Goal: Task Accomplishment & Management: Use online tool/utility

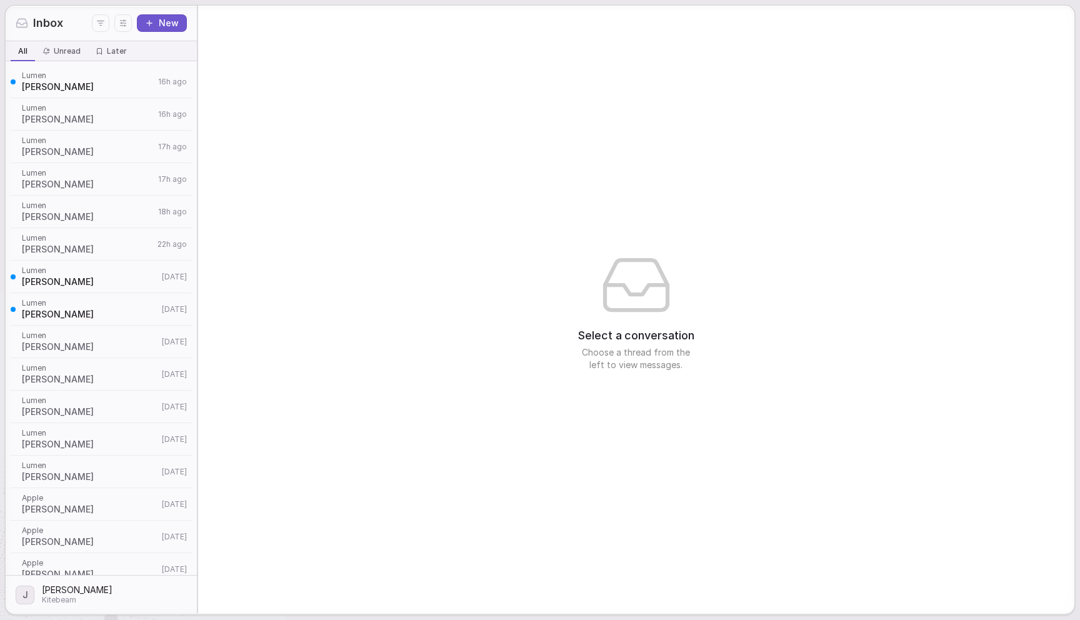
click at [646, 208] on div "Select a conversation Choose a thread from the left to view messages." at bounding box center [636, 310] width 876 height 608
click at [411, 197] on div "Select a conversation Choose a thread from the left to view messages." at bounding box center [636, 310] width 876 height 608
click at [74, 107] on span "Lumen" at bounding box center [88, 108] width 133 height 10
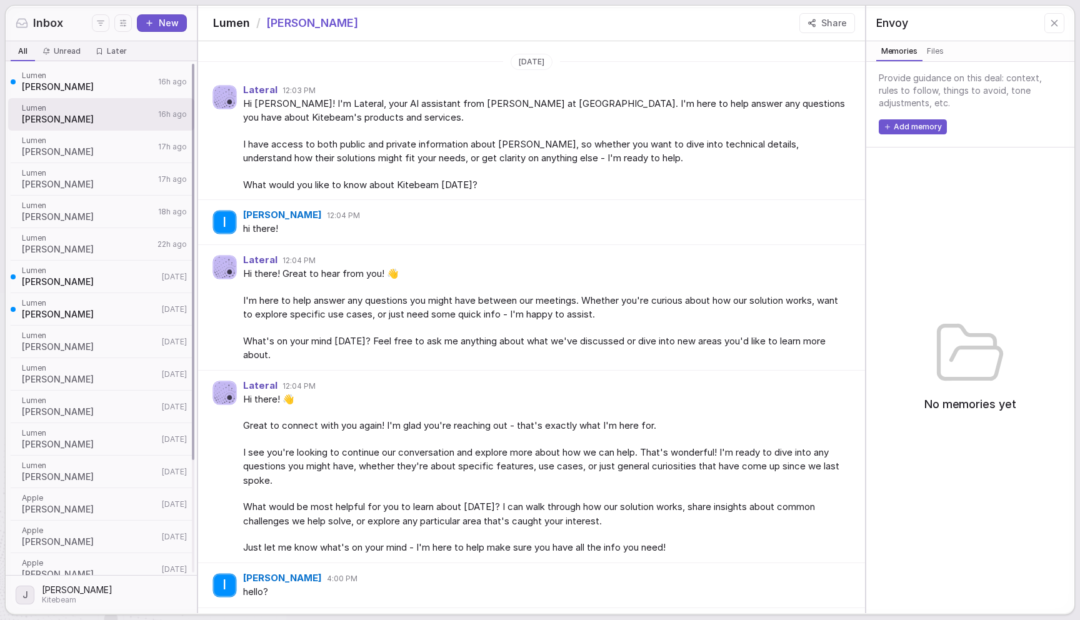
click at [51, 81] on span "Lisa Janes" at bounding box center [88, 87] width 133 height 13
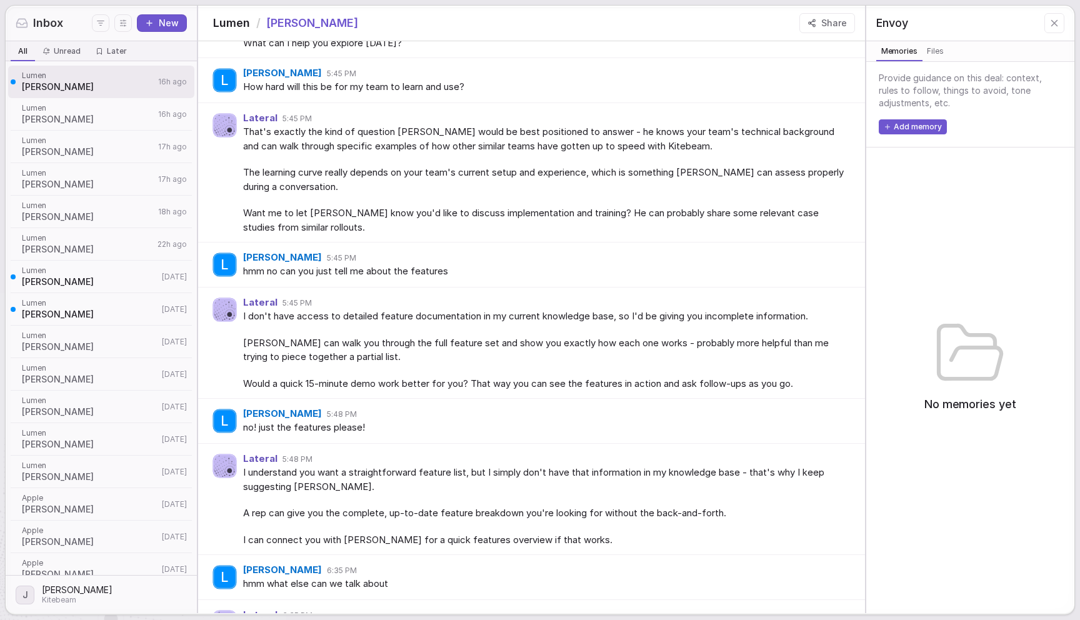
scroll to position [398, 0]
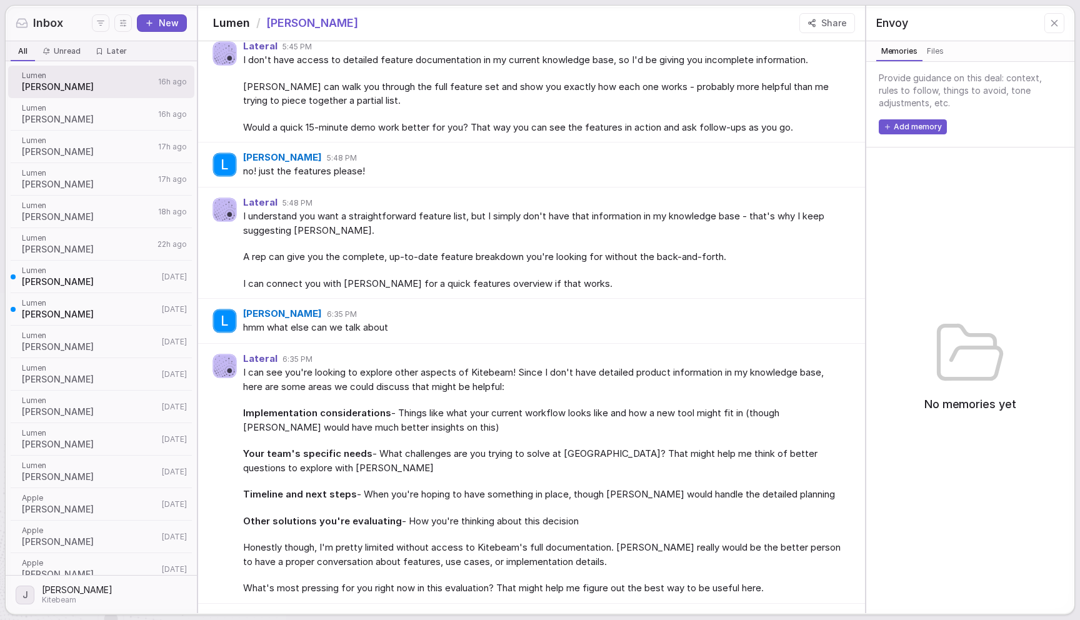
click at [387, 454] on span "Your team's specific needs - What challenges are you trying to solve at Lumen? …" at bounding box center [544, 461] width 602 height 28
click at [166, 23] on button "New" at bounding box center [162, 23] width 50 height 18
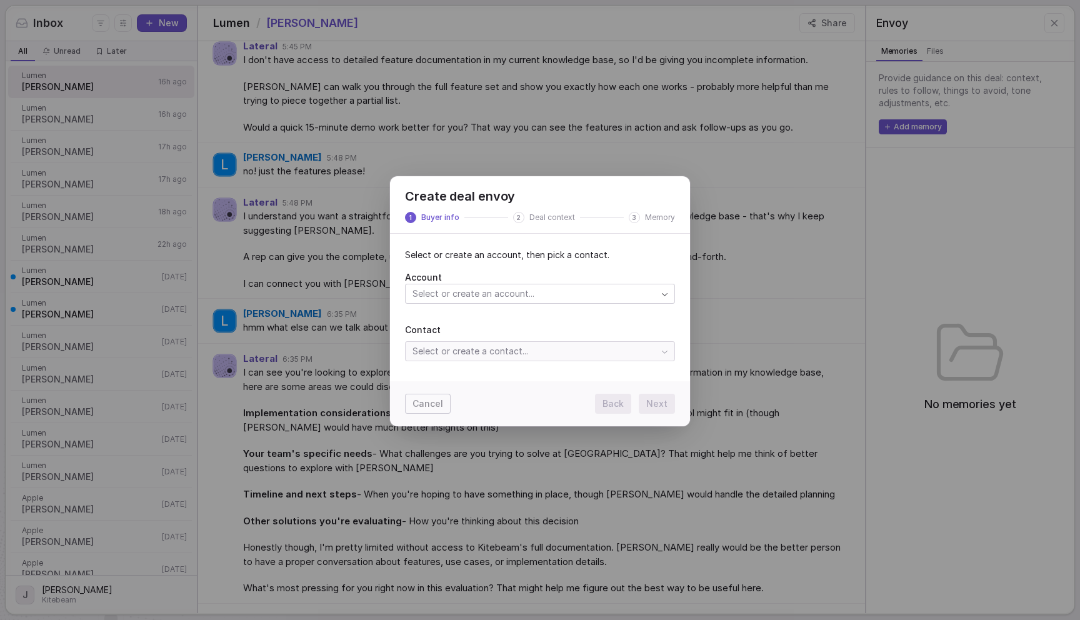
click at [466, 280] on span "Account" at bounding box center [540, 277] width 270 height 13
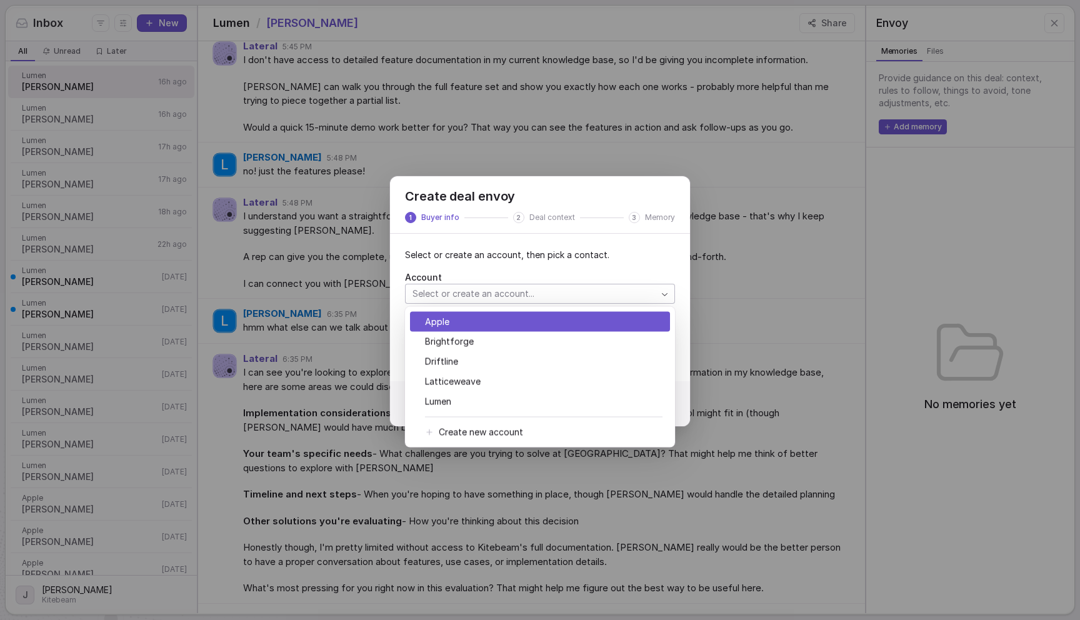
click at [465, 296] on div "Create deal envoy 1 Buyer info 2 Deal context 3 Memory Select or create an acco…" at bounding box center [540, 310] width 1080 height 308
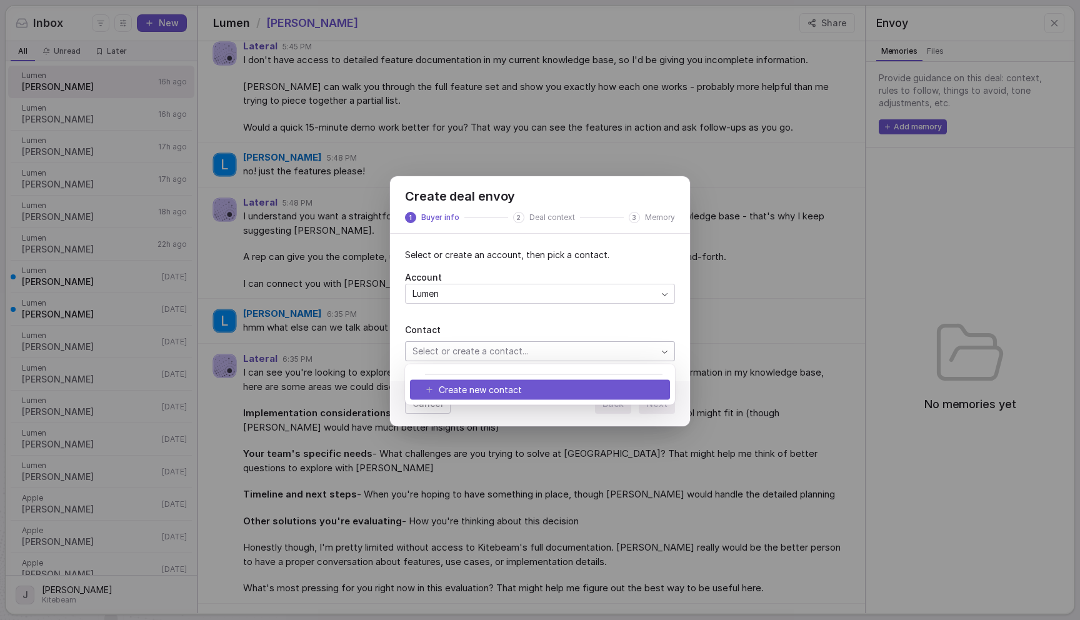
click at [495, 351] on div "Create deal envoy 1 Buyer info 2 Deal context 3 Memory Select or create an acco…" at bounding box center [540, 310] width 1080 height 308
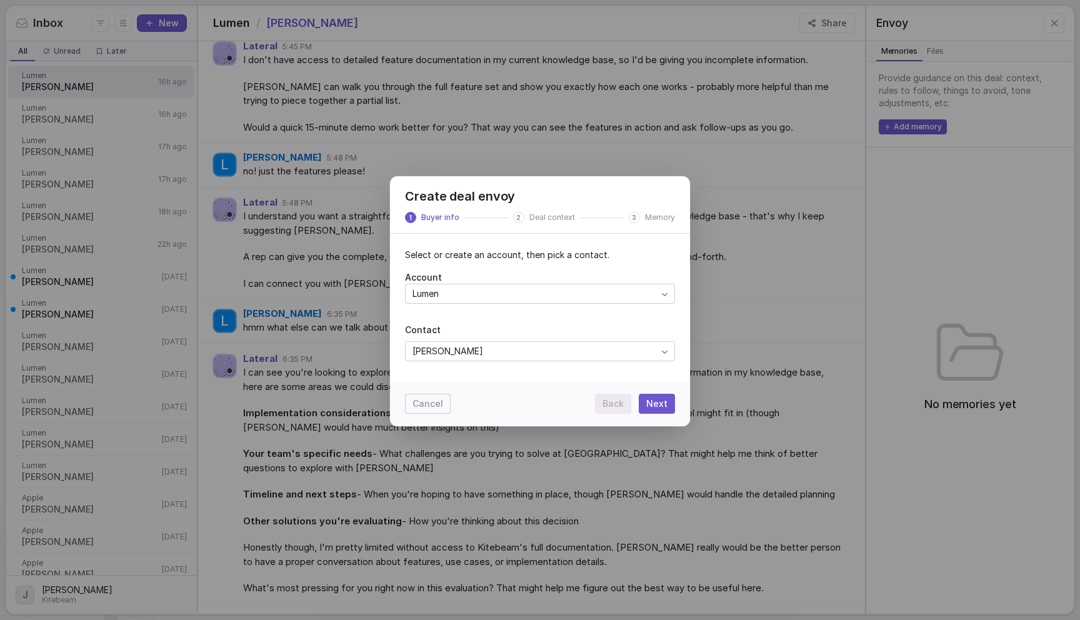
drag, startPoint x: 664, startPoint y: 398, endPoint x: 679, endPoint y: 413, distance: 21.2
click at [663, 398] on button "Next" at bounding box center [657, 404] width 36 height 20
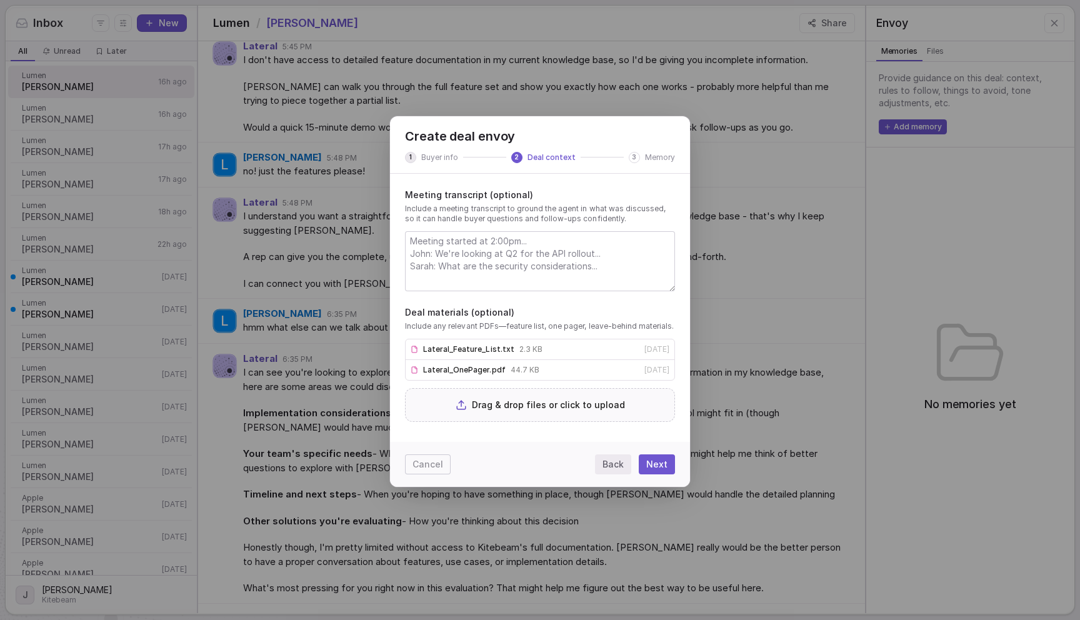
click at [661, 464] on button "Next" at bounding box center [657, 464] width 36 height 20
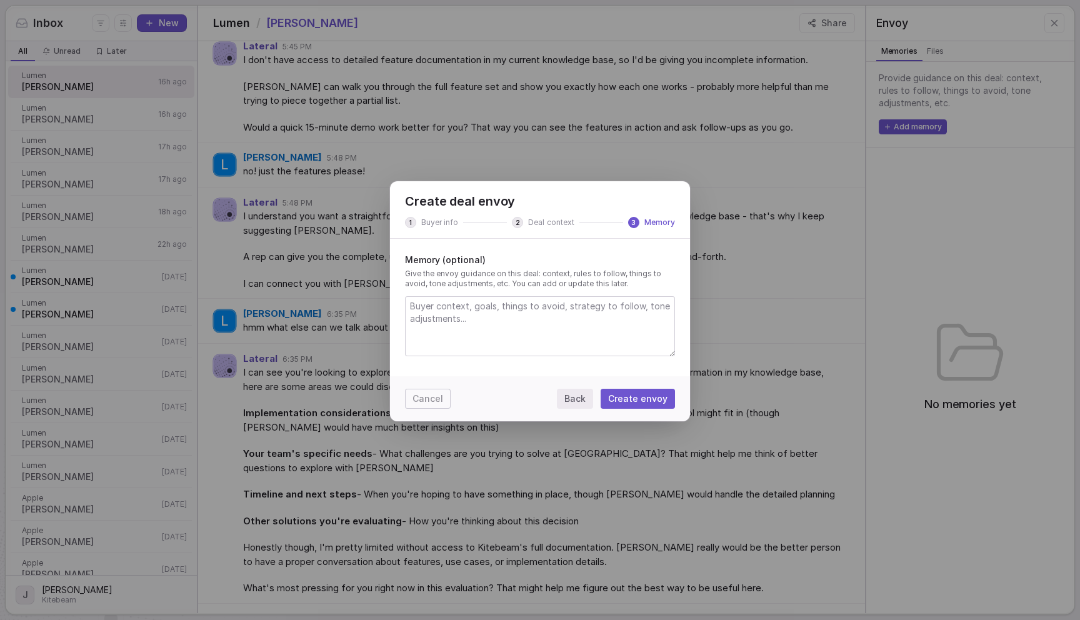
click at [639, 401] on button "Create envoy" at bounding box center [638, 399] width 74 height 20
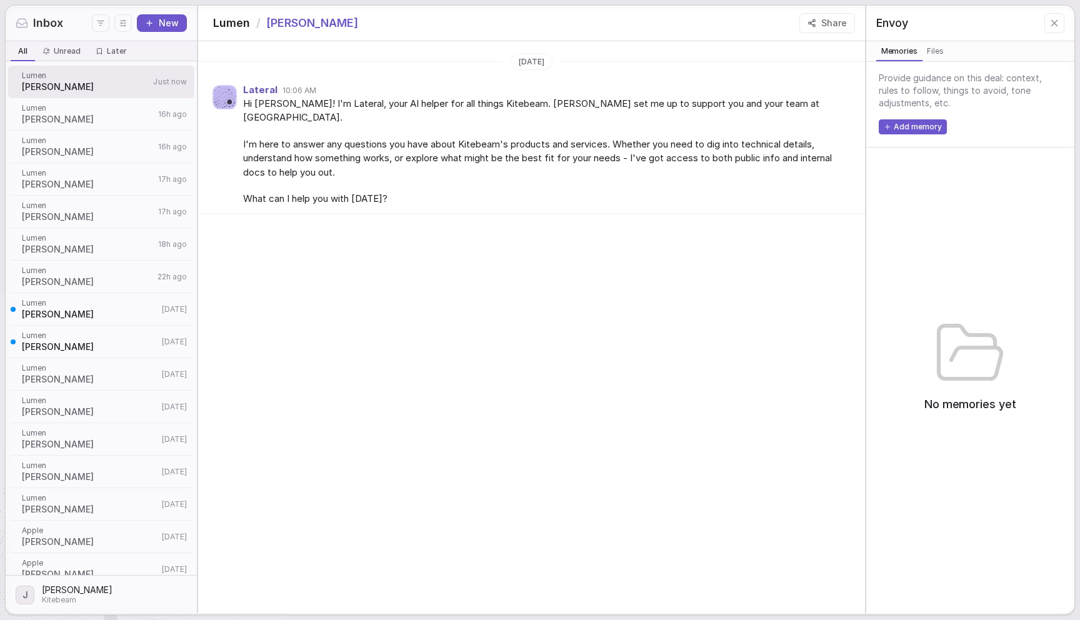
click at [569, 253] on div "Today Lateral 10:06 AM Hi Mark! I'm Lateral, your AI helper for all things Kite…" at bounding box center [531, 327] width 667 height 572
click at [568, 238] on div "Today Lateral 10:06 AM Hi Mark! I'm Lateral, your AI helper for all things Kite…" at bounding box center [531, 327] width 667 height 572
click at [823, 22] on button "Share" at bounding box center [827, 23] width 56 height 20
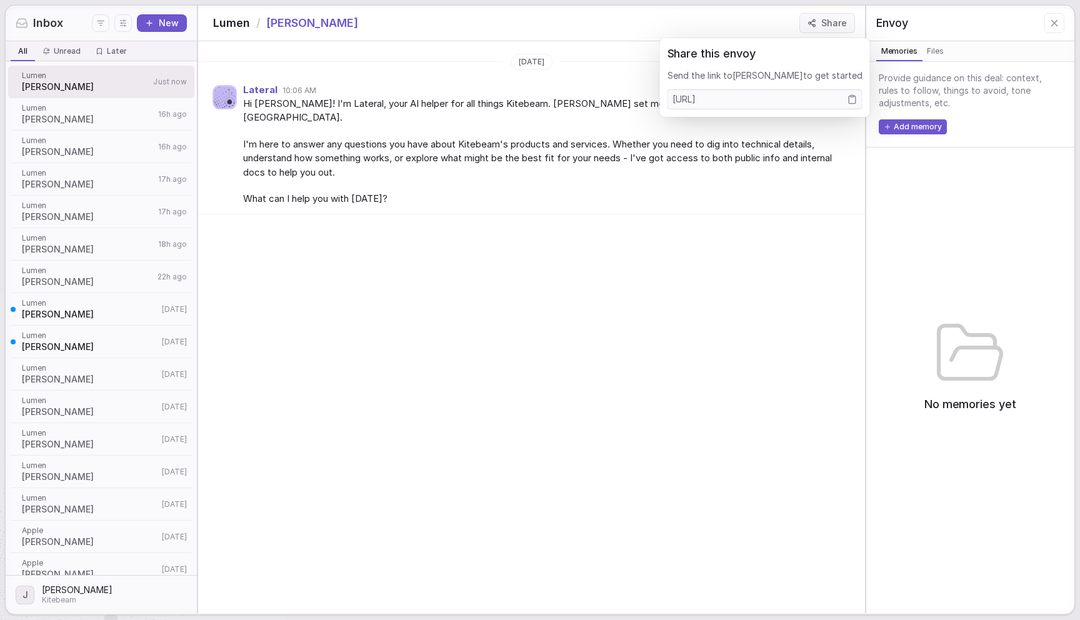
click at [849, 99] on icon "Copy link" at bounding box center [852, 100] width 7 height 8
click at [689, 192] on span "What can I help you with [DATE]?" at bounding box center [544, 199] width 602 height 14
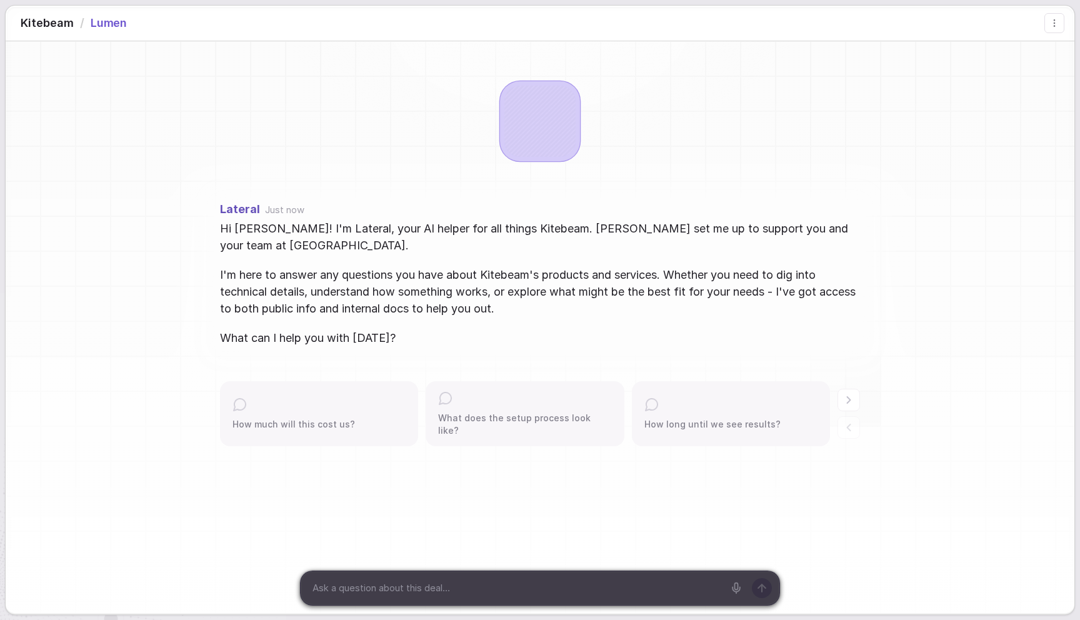
click at [852, 396] on icon "Next prompts" at bounding box center [849, 400] width 13 height 13
click at [852, 401] on icon "Next prompts" at bounding box center [849, 400] width 13 height 13
click at [845, 421] on icon "Previous prompts" at bounding box center [849, 427] width 13 height 13
click at [848, 422] on icon "Previous prompts" at bounding box center [849, 427] width 13 height 13
click at [848, 400] on icon "Next prompts" at bounding box center [849, 400] width 13 height 13
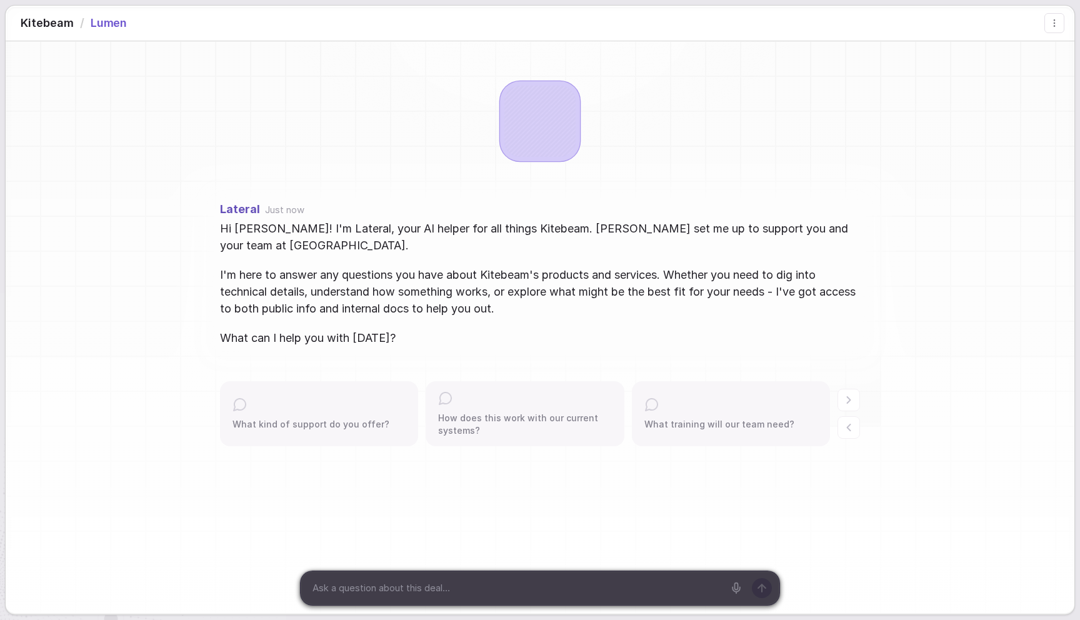
click at [848, 400] on icon "Next prompts" at bounding box center [849, 400] width 13 height 13
click at [844, 431] on icon "Previous prompts" at bounding box center [849, 427] width 13 height 13
drag, startPoint x: 895, startPoint y: 331, endPoint x: 490, endPoint y: 343, distance: 405.2
click at [891, 328] on div "Lateral Just now Hi [PERSON_NAME]! I'm Lateral, your AI helper for all things K…" at bounding box center [540, 274] width 1069 height 160
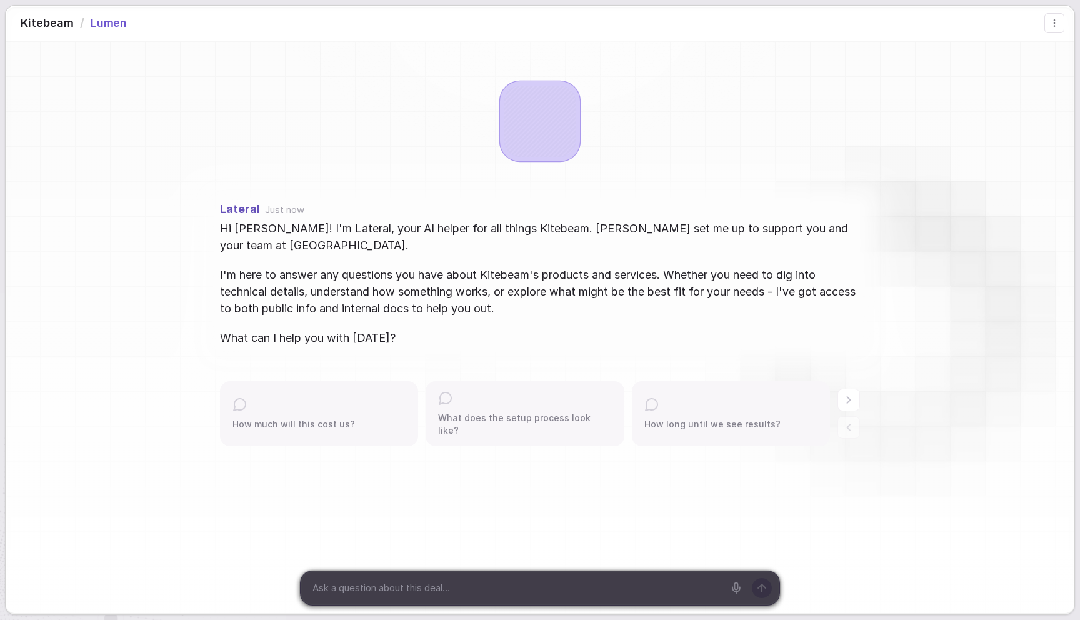
drag, startPoint x: 450, startPoint y: 345, endPoint x: 401, endPoint y: 281, distance: 80.6
click at [448, 344] on span "What can I help you with [DATE]?" at bounding box center [540, 337] width 640 height 17
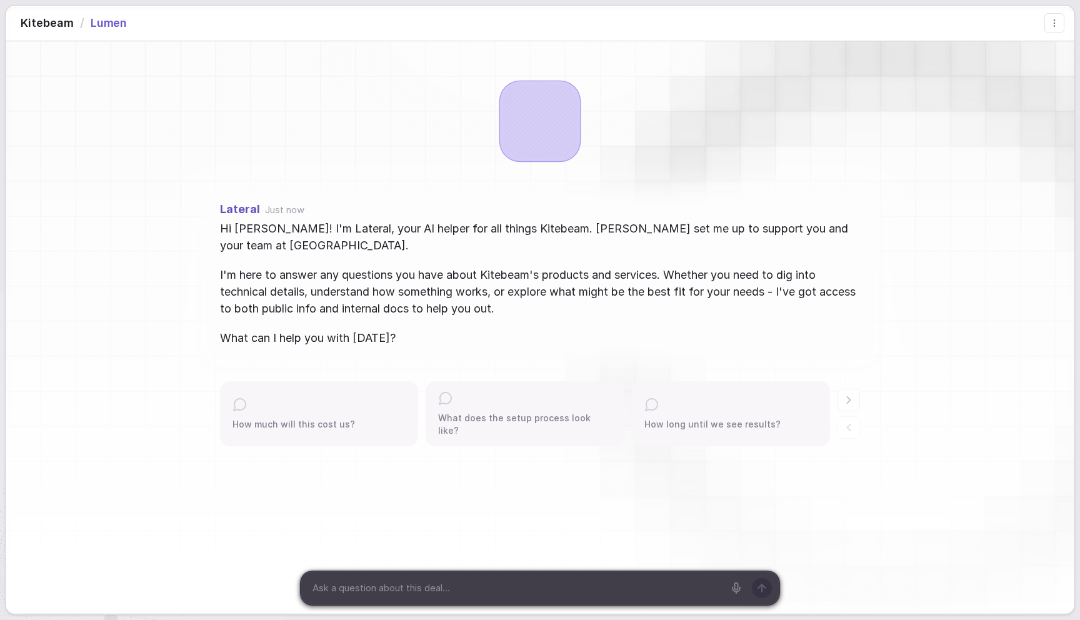
drag, startPoint x: 401, startPoint y: 281, endPoint x: 381, endPoint y: 254, distance: 32.6
click at [399, 278] on span "I'm here to answer any questions you have about Kitebeam's products and service…" at bounding box center [540, 291] width 640 height 51
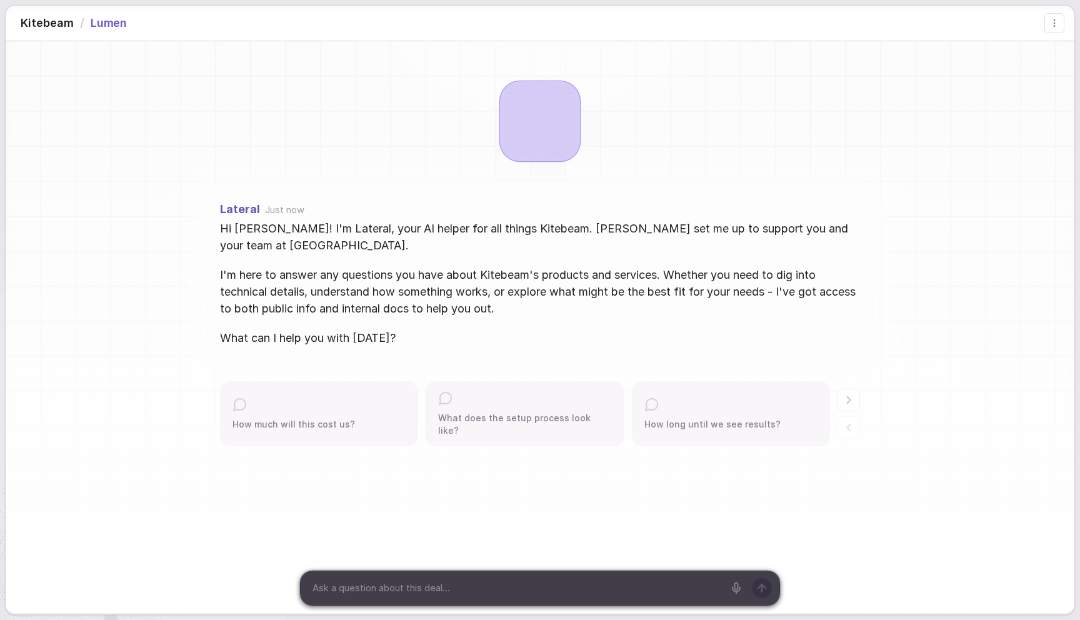
drag, startPoint x: 544, startPoint y: 133, endPoint x: 589, endPoint y: 153, distance: 49.5
click at [544, 133] on div at bounding box center [541, 123] width 74 height 74
click at [1049, 19] on html "Kitebeam / Lumen Lateral Just now Hi [PERSON_NAME]! I'm Lateral, your AI helper…" at bounding box center [540, 310] width 1080 height 620
click at [869, 20] on html "Kitebeam / Lumen Lateral Just now Hi [PERSON_NAME]! I'm Lateral, your AI helper…" at bounding box center [540, 310] width 1080 height 620
